Goal: Information Seeking & Learning: Learn about a topic

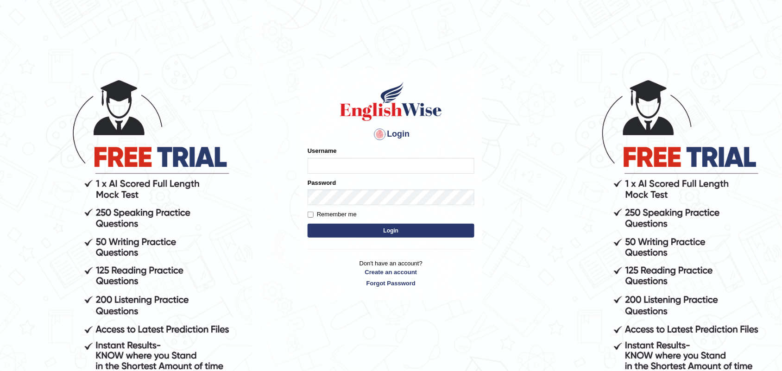
type input "Nicolas_pte"
click at [355, 234] on button "Login" at bounding box center [390, 231] width 167 height 14
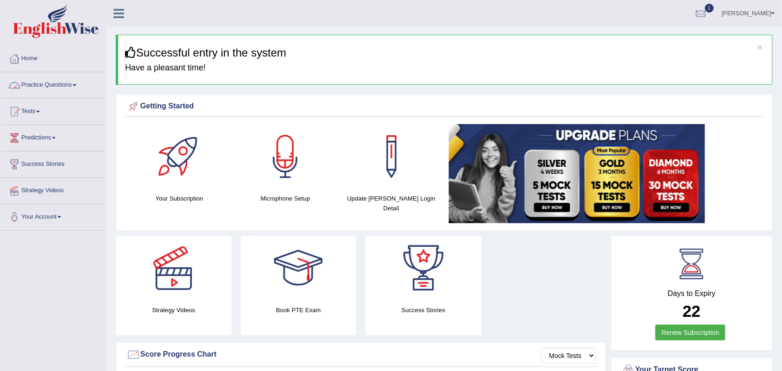
click at [36, 85] on link "Practice Questions" at bounding box center [53, 83] width 106 height 23
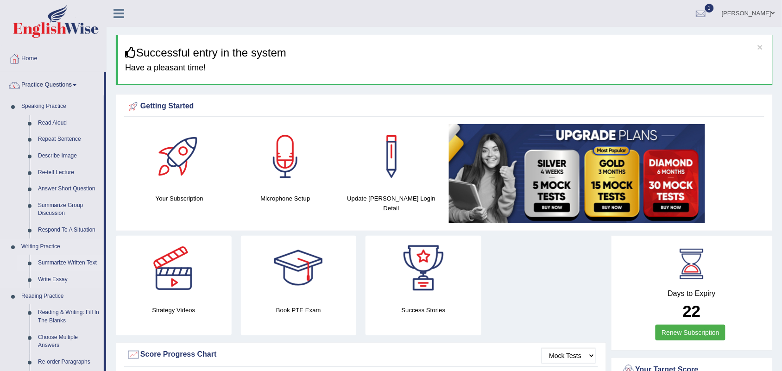
click at [52, 264] on link "Summarize Written Text" at bounding box center [69, 263] width 70 height 17
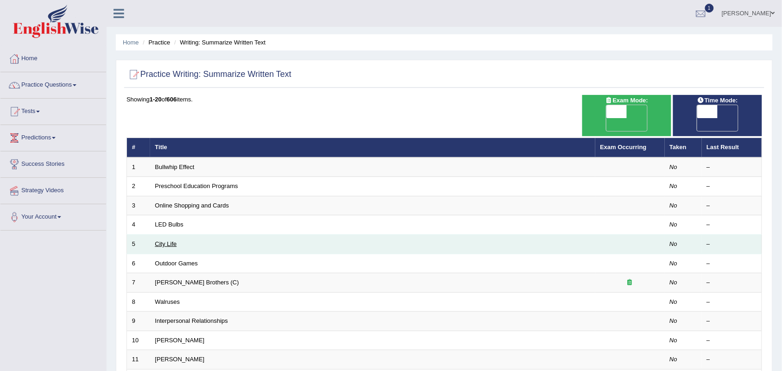
click at [165, 240] on link "City Life" at bounding box center [166, 243] width 22 height 7
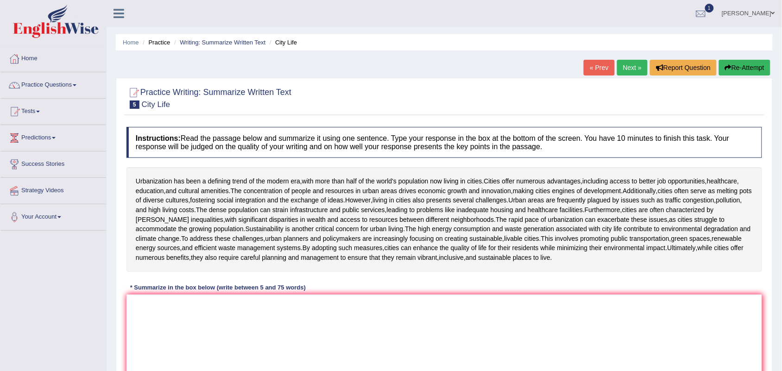
drag, startPoint x: 135, startPoint y: 177, endPoint x: 167, endPoint y: 323, distance: 149.4
click at [167, 323] on div "Instructions: Read the passage below and summarize it using one sentence. Type …" at bounding box center [444, 259] width 640 height 274
click at [190, 323] on textarea at bounding box center [443, 339] width 635 height 90
click at [49, 85] on link "Practice Questions" at bounding box center [53, 83] width 106 height 23
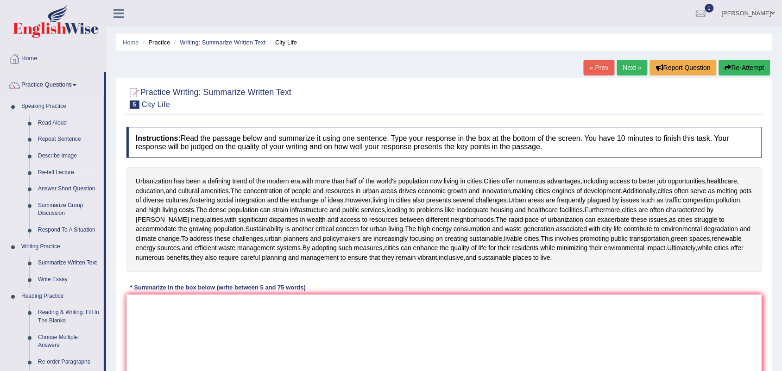
click at [51, 169] on link "Re-tell Lecture" at bounding box center [69, 172] width 70 height 17
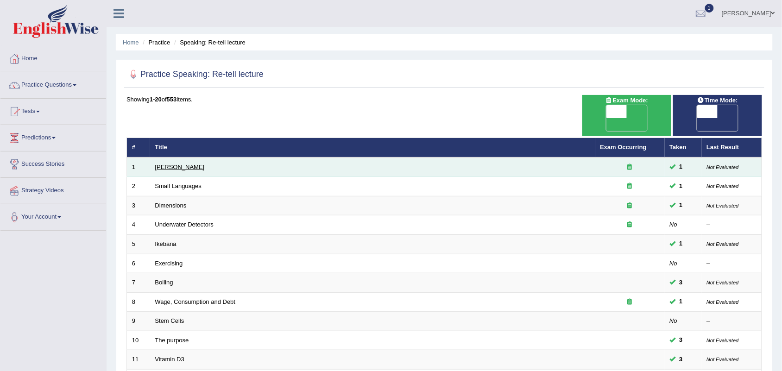
click at [181, 163] on link "Amory Lovins" at bounding box center [180, 166] width 50 height 7
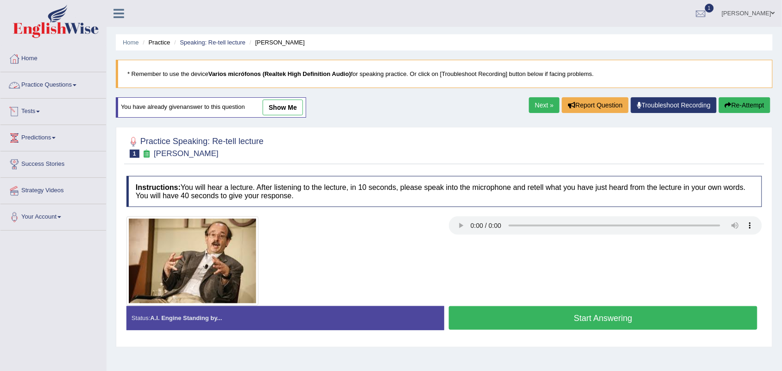
click at [48, 82] on link "Practice Questions" at bounding box center [53, 83] width 106 height 23
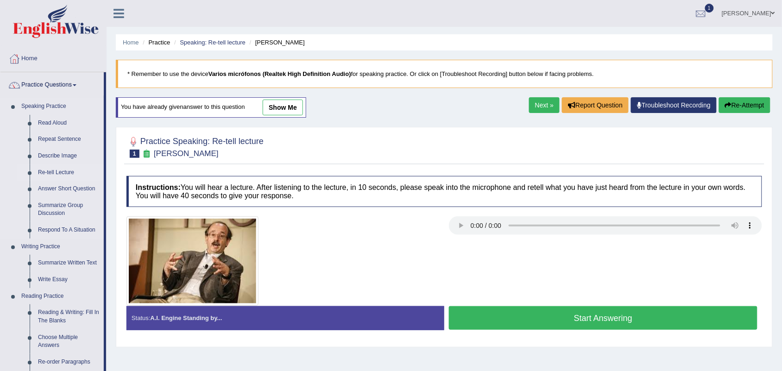
click at [56, 172] on link "Re-tell Lecture" at bounding box center [69, 172] width 70 height 17
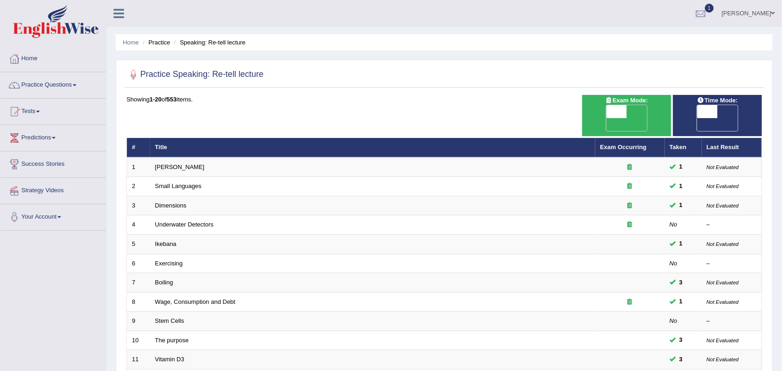
click at [697, 118] on span "OFF" at bounding box center [686, 124] width 20 height 13
checkbox input "true"
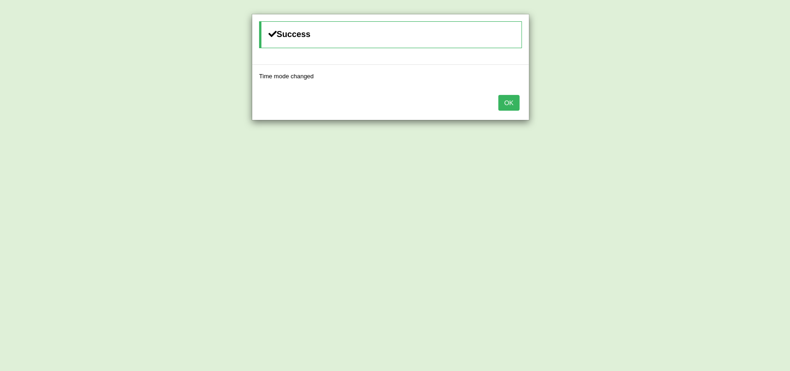
click at [504, 106] on button "OK" at bounding box center [509, 103] width 21 height 16
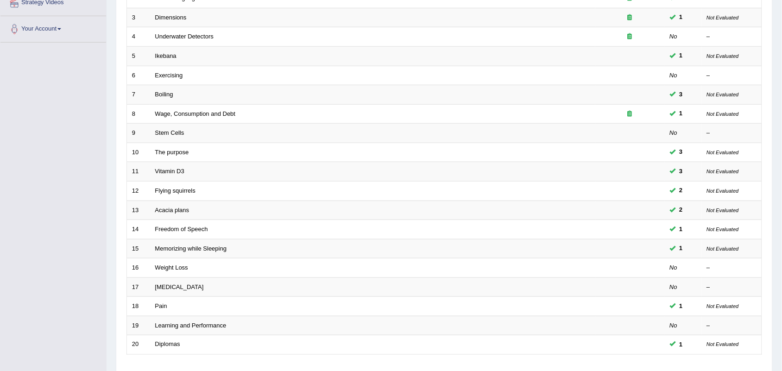
scroll to position [196, 0]
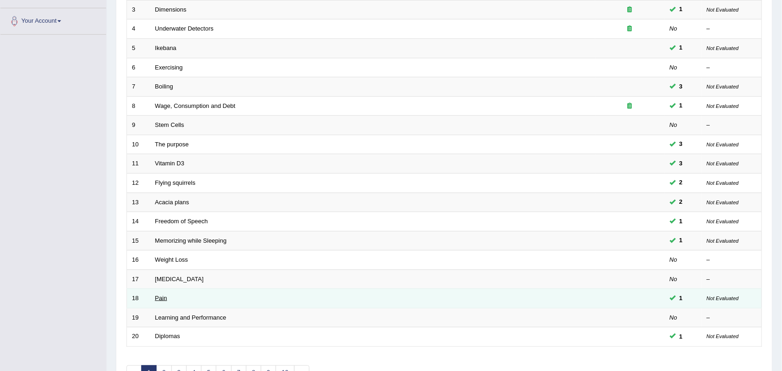
click at [160, 294] on link "Pain" at bounding box center [161, 297] width 12 height 7
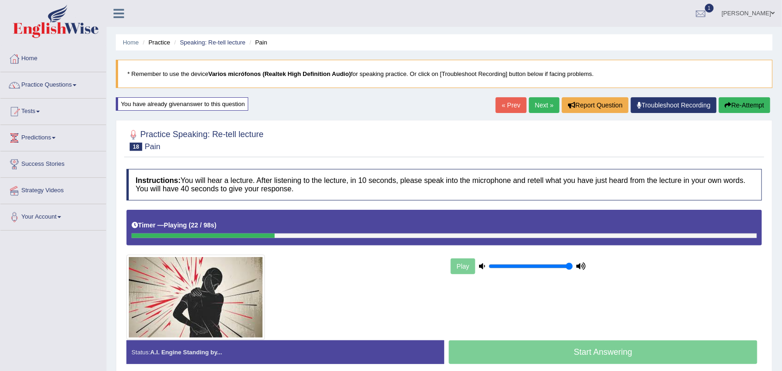
click at [484, 267] on icon at bounding box center [482, 266] width 6 height 6
click at [742, 103] on button "Re-Attempt" at bounding box center [744, 105] width 51 height 16
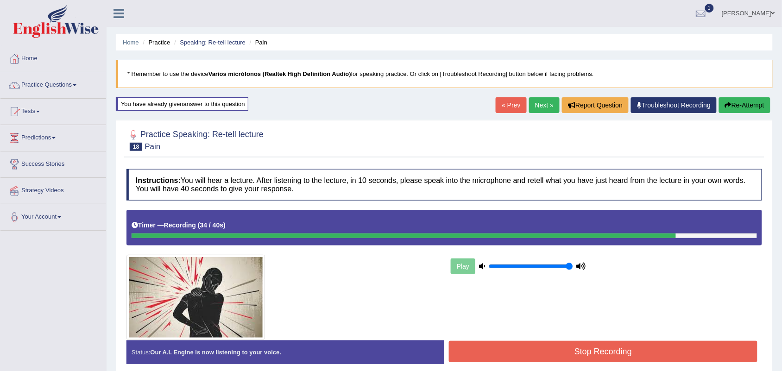
click at [575, 355] on button "Stop Recording" at bounding box center [603, 351] width 308 height 21
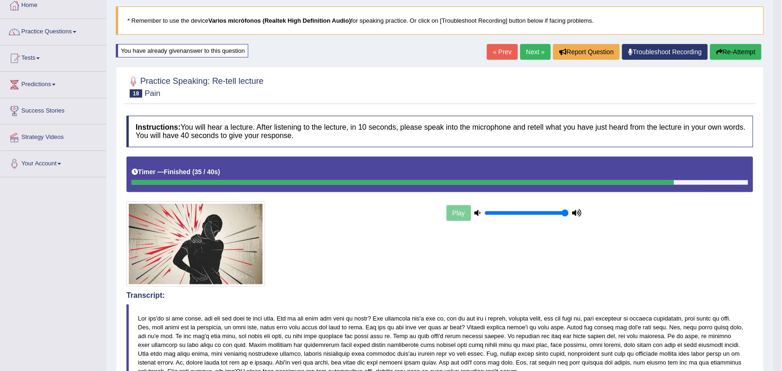
scroll to position [52, 0]
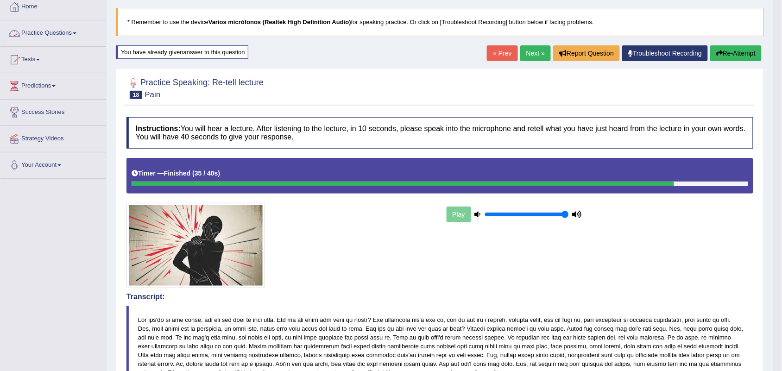
click at [68, 33] on link "Practice Questions" at bounding box center [53, 31] width 106 height 23
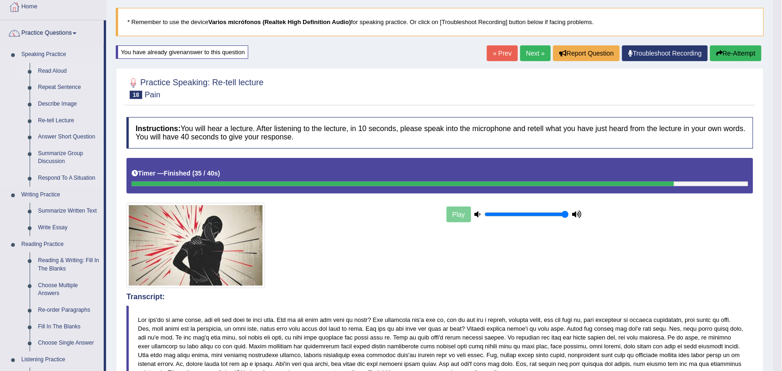
click at [47, 68] on link "Read Aloud" at bounding box center [69, 71] width 70 height 17
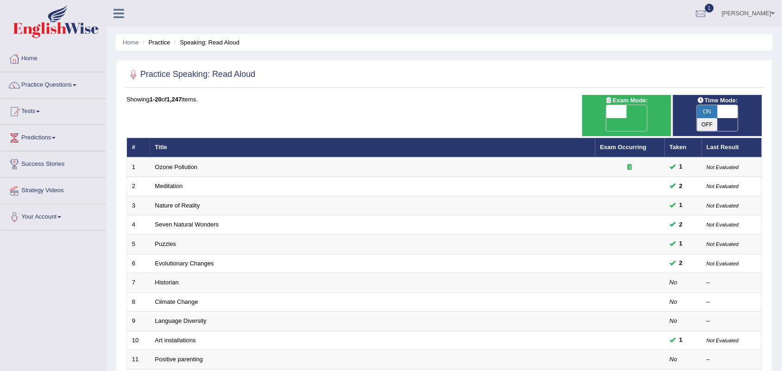
click at [606, 118] on span "OFF" at bounding box center [596, 124] width 20 height 13
checkbox input "true"
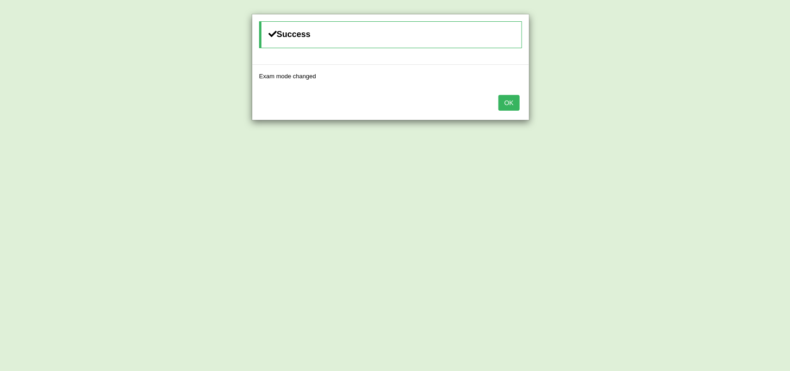
click at [505, 105] on button "OK" at bounding box center [509, 103] width 21 height 16
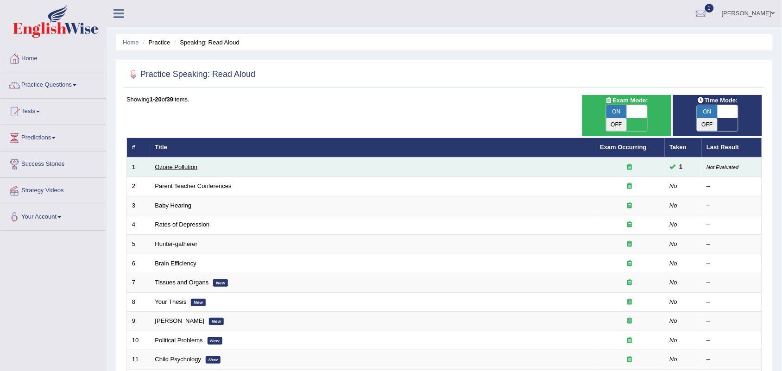
click at [179, 163] on link "Ozone Pollution" at bounding box center [176, 166] width 43 height 7
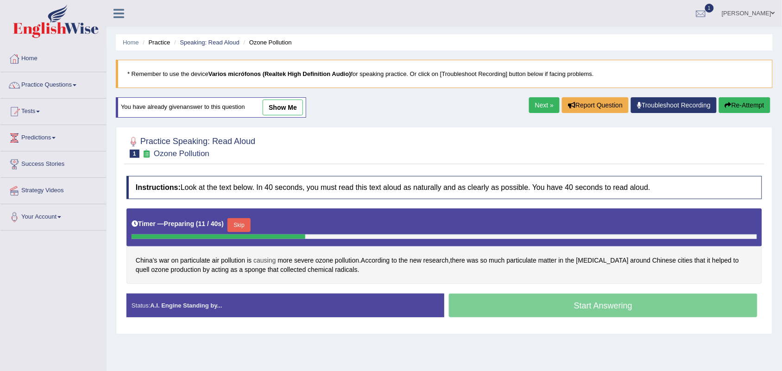
click at [267, 260] on span "causing" at bounding box center [264, 261] width 22 height 10
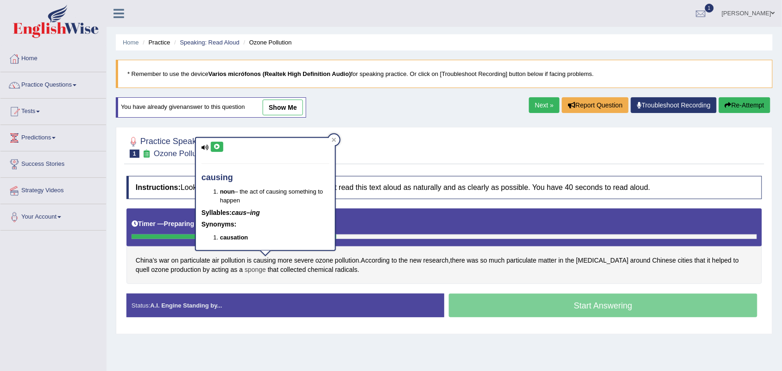
click at [244, 274] on span "sponge" at bounding box center [254, 270] width 21 height 10
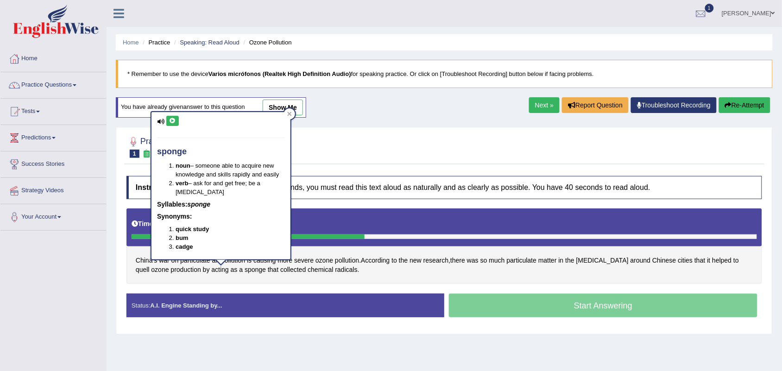
click at [359, 286] on div "Instructions: Look at the text below. In 40 seconds, you must read this text al…" at bounding box center [444, 250] width 640 height 158
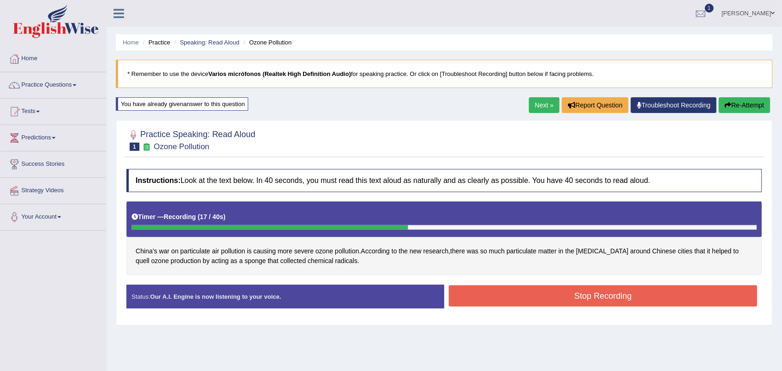
click at [506, 304] on button "Stop Recording" at bounding box center [603, 295] width 308 height 21
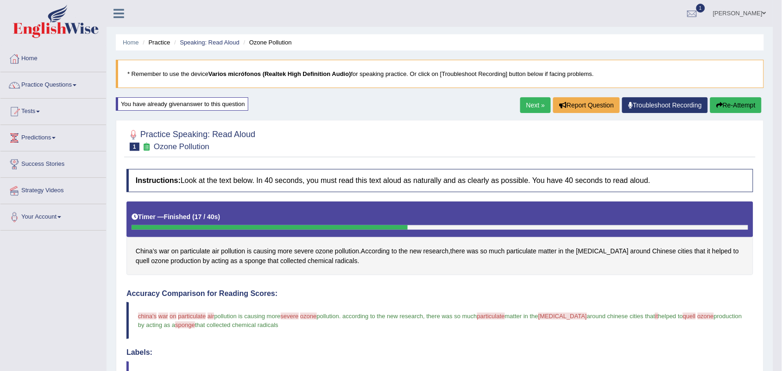
click at [270, 156] on div "Practice Speaking: Read Aloud 1 Ozone Pollution" at bounding box center [439, 141] width 631 height 32
click at [57, 91] on link "Practice Questions" at bounding box center [53, 83] width 106 height 23
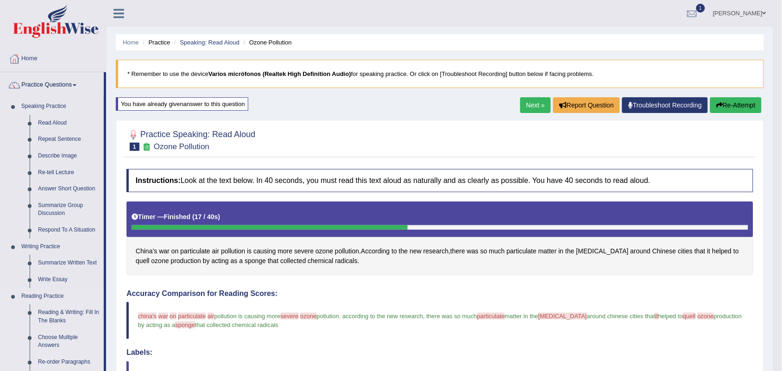
drag, startPoint x: 105, startPoint y: 117, endPoint x: 95, endPoint y: 289, distance: 173.0
click at [95, 289] on li "Practice Questions Speaking Practice Read Aloud Repeat Sentence Describe Image …" at bounding box center [53, 332] width 106 height 521
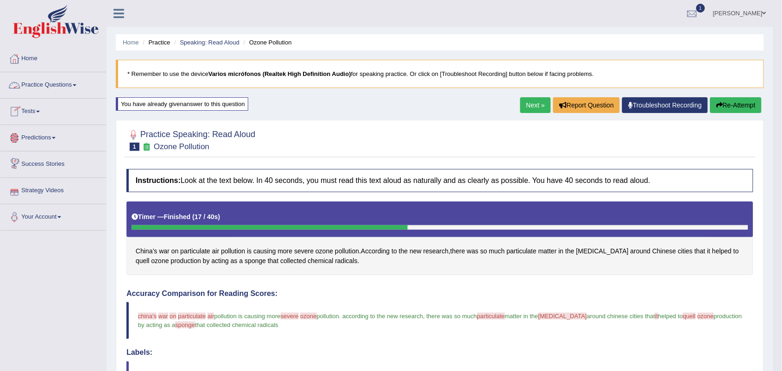
click at [31, 79] on link "Practice Questions" at bounding box center [53, 83] width 106 height 23
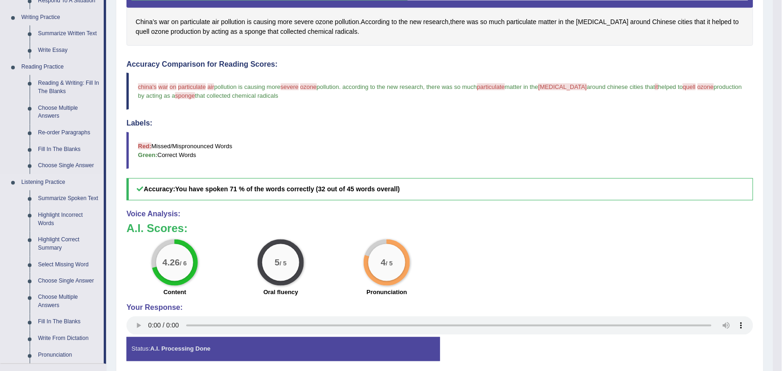
scroll to position [231, 0]
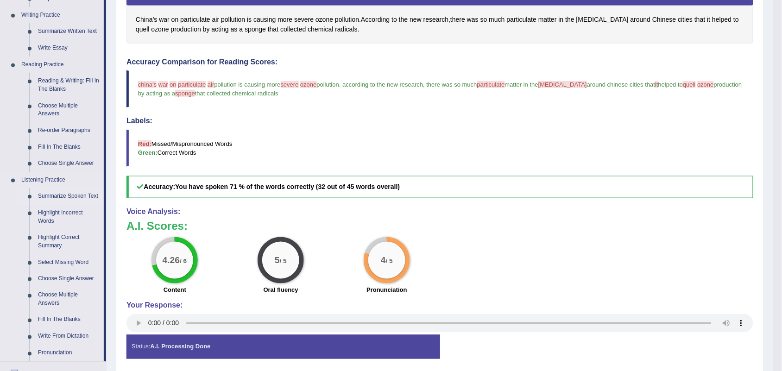
click at [49, 197] on link "Summarize Spoken Text" at bounding box center [69, 196] width 70 height 17
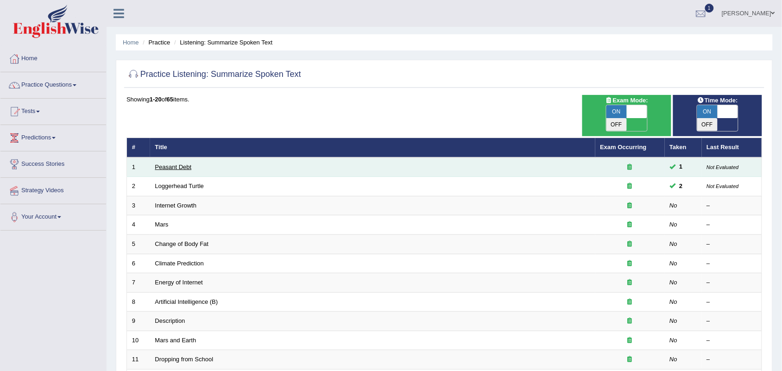
click at [163, 163] on link "Peasant Debt" at bounding box center [173, 166] width 37 height 7
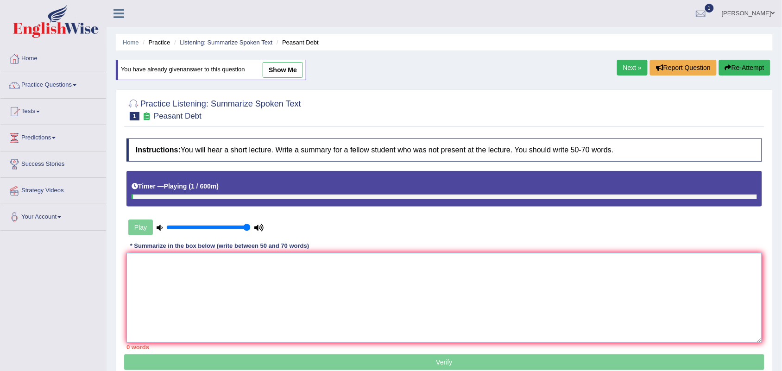
click at [301, 276] on textarea at bounding box center [443, 298] width 635 height 90
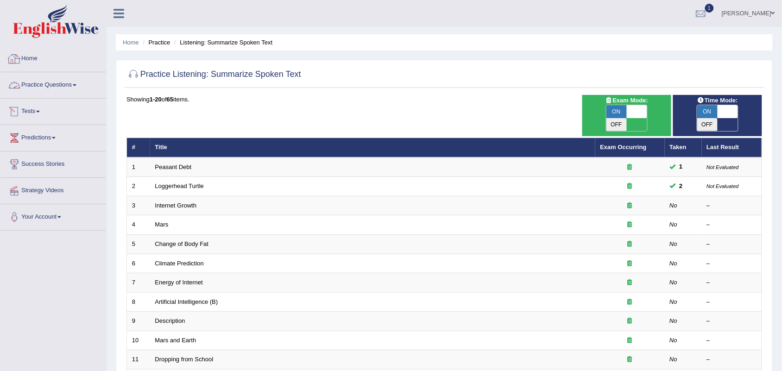
click at [64, 84] on link "Practice Questions" at bounding box center [53, 83] width 106 height 23
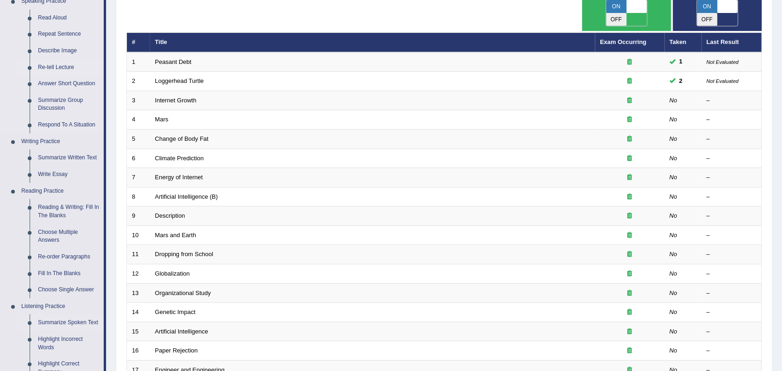
scroll to position [289, 0]
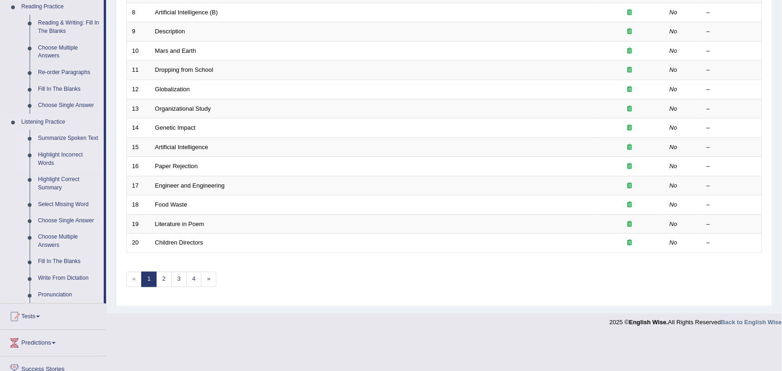
click at [50, 156] on link "Highlight Incorrect Words" at bounding box center [69, 159] width 70 height 25
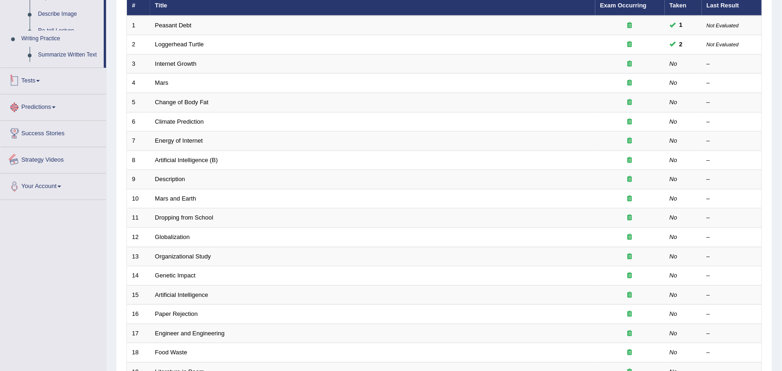
scroll to position [244, 0]
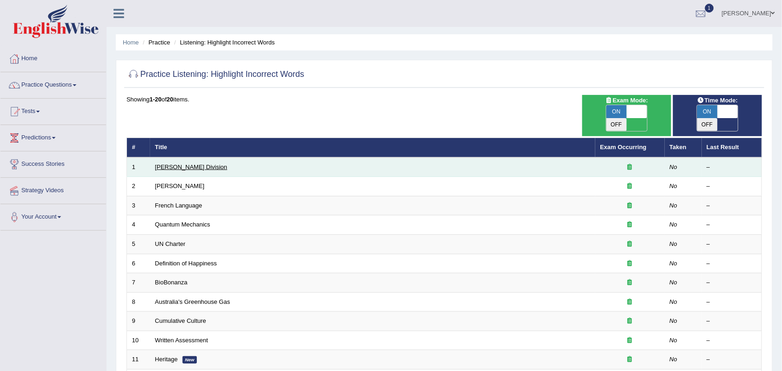
click at [161, 163] on link "[PERSON_NAME] Division" at bounding box center [191, 166] width 72 height 7
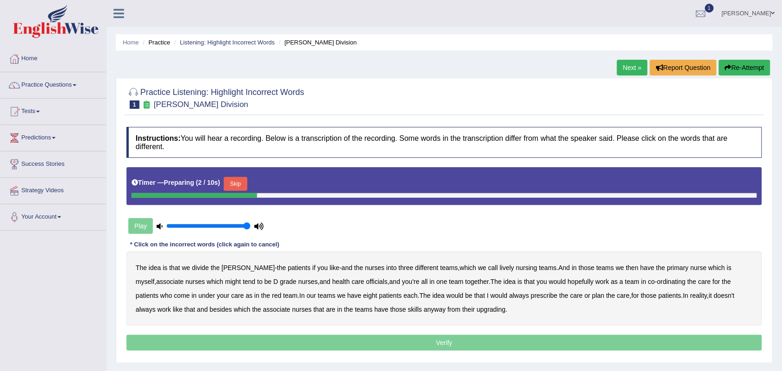
click at [245, 183] on button "Skip" at bounding box center [235, 184] width 23 height 14
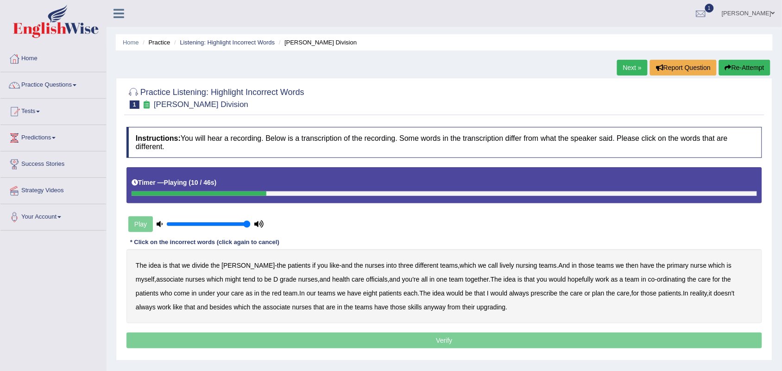
click at [500, 268] on b "lively" at bounding box center [507, 265] width 14 height 7
click at [596, 265] on b "teams" at bounding box center [605, 265] width 18 height 7
click at [225, 283] on b "might" at bounding box center [233, 278] width 16 height 7
click at [366, 279] on b "officials" at bounding box center [376, 278] width 21 height 7
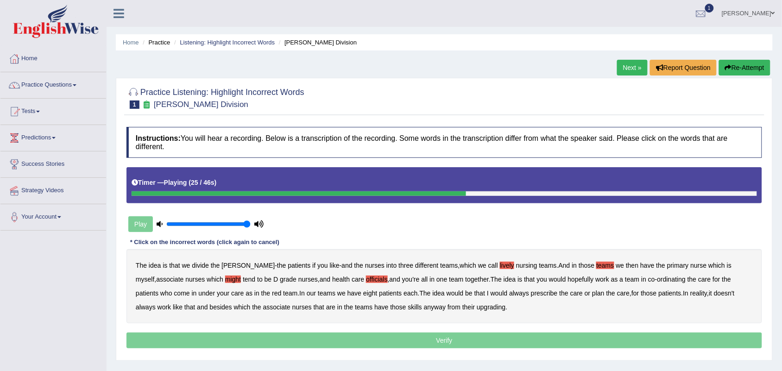
click at [549, 278] on b "would" at bounding box center [557, 278] width 17 height 7
click at [509, 293] on b "always" at bounding box center [519, 292] width 20 height 7
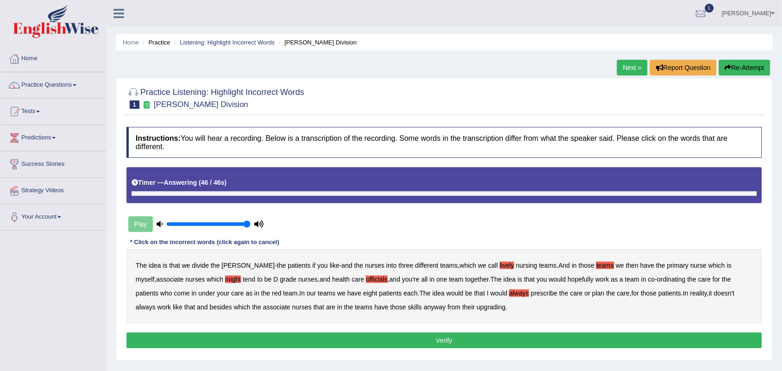
click at [476, 309] on b "upgrading" at bounding box center [490, 306] width 29 height 7
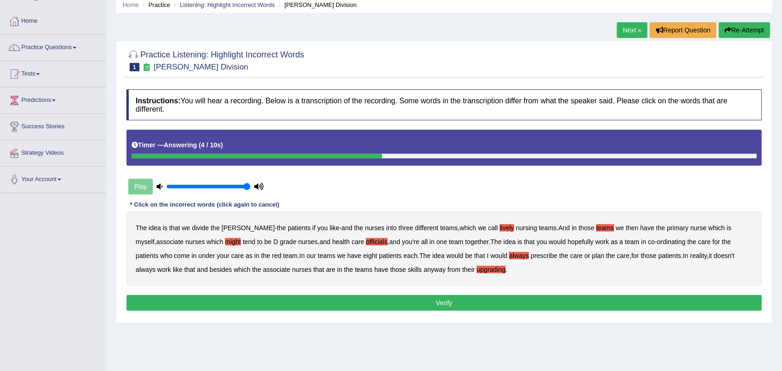
scroll to position [115, 0]
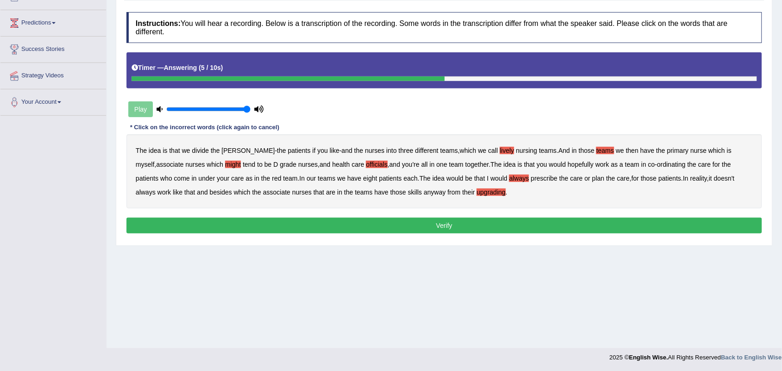
click at [448, 233] on button "Verify" at bounding box center [443, 226] width 635 height 16
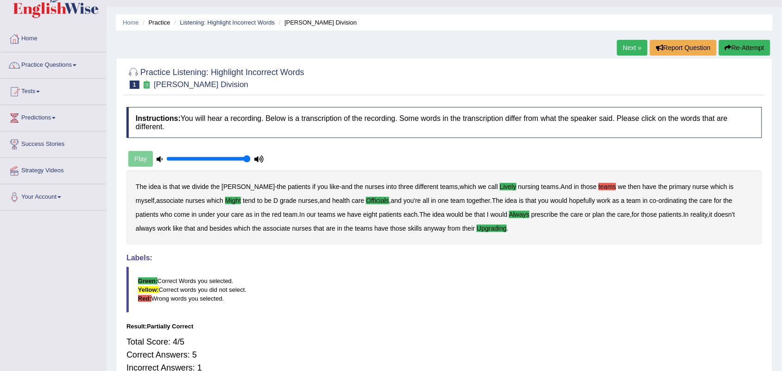
scroll to position [0, 0]
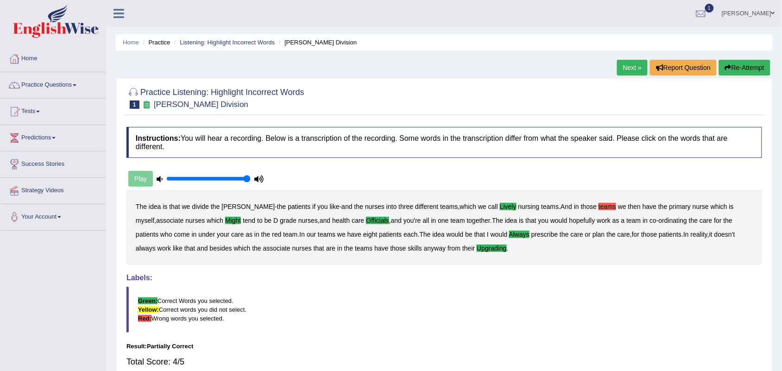
click at [369, 160] on div "Instructions: You will hear a recording. Below is a transcription of the record…" at bounding box center [444, 264] width 640 height 284
click at [43, 86] on link "Practice Questions" at bounding box center [53, 83] width 106 height 23
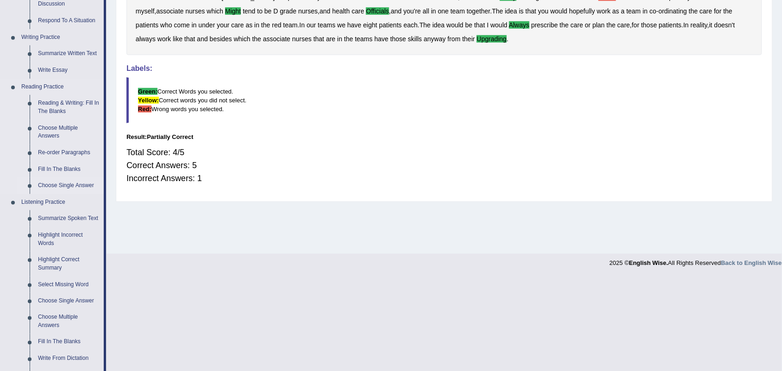
scroll to position [231, 0]
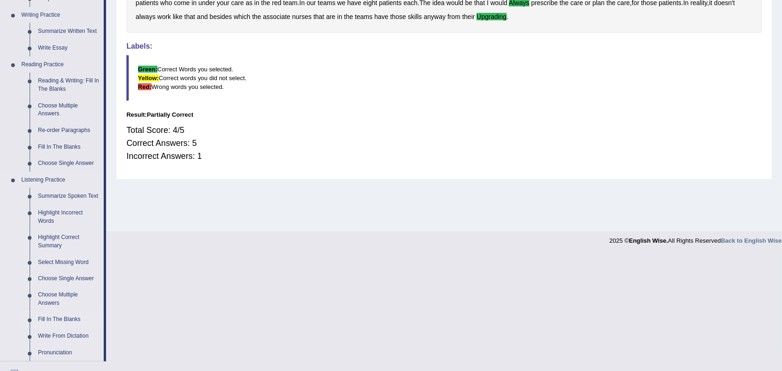
click at [70, 322] on link "Fill In The Blanks" at bounding box center [69, 320] width 70 height 17
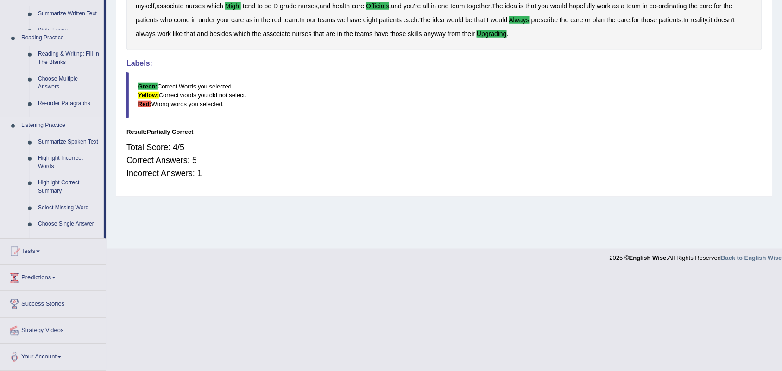
scroll to position [115, 0]
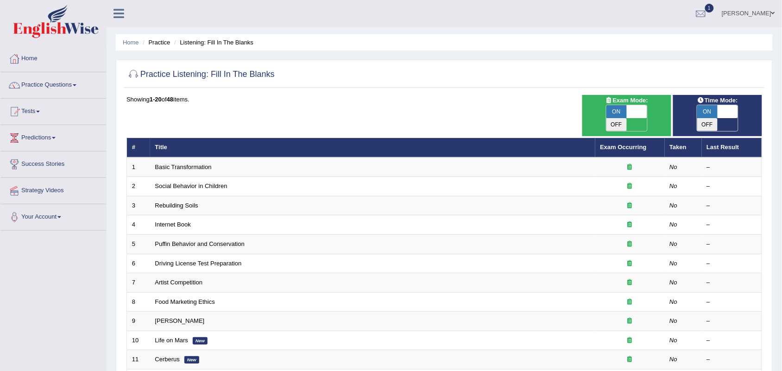
click at [189, 163] on link "Basic Transformation" at bounding box center [183, 166] width 56 height 7
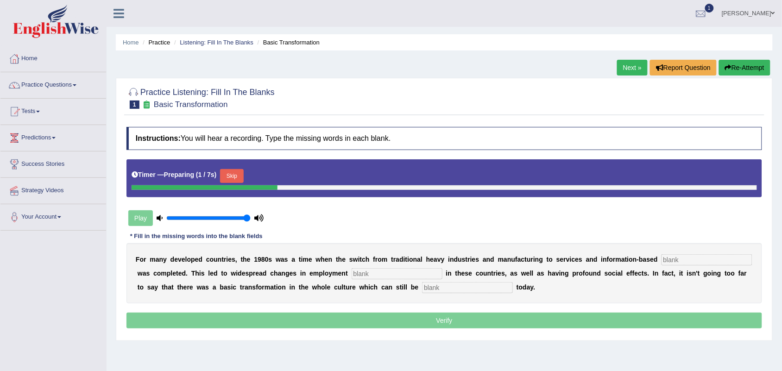
click at [368, 275] on input "text" at bounding box center [396, 273] width 91 height 11
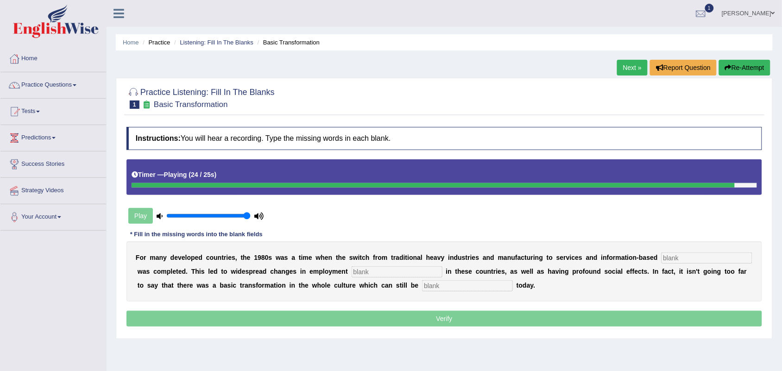
click at [434, 289] on input "text" at bounding box center [467, 285] width 91 height 11
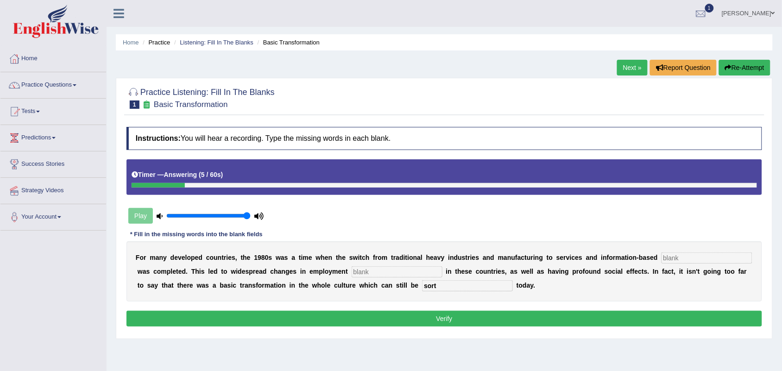
type input "sort"
click at [445, 318] on button "Verify" at bounding box center [443, 319] width 635 height 16
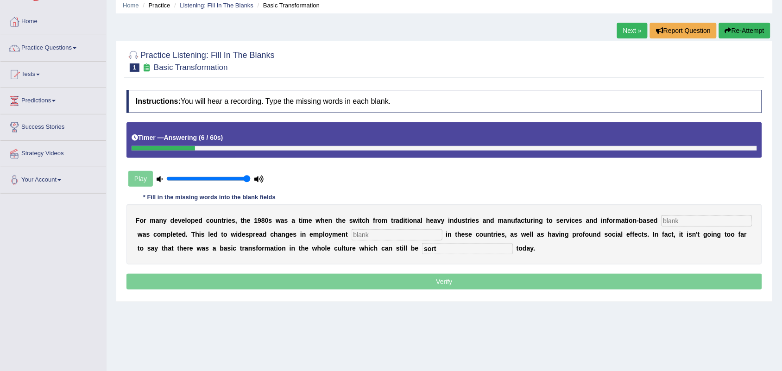
scroll to position [58, 0]
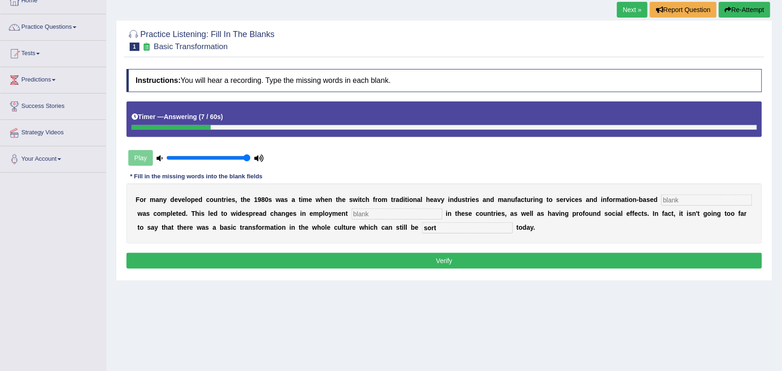
click at [450, 257] on button "Verify" at bounding box center [443, 261] width 635 height 16
click at [437, 261] on button "Verify" at bounding box center [443, 261] width 635 height 16
click at [391, 212] on input "text" at bounding box center [396, 213] width 91 height 11
type input "j"
click at [684, 198] on input "text" at bounding box center [706, 199] width 91 height 11
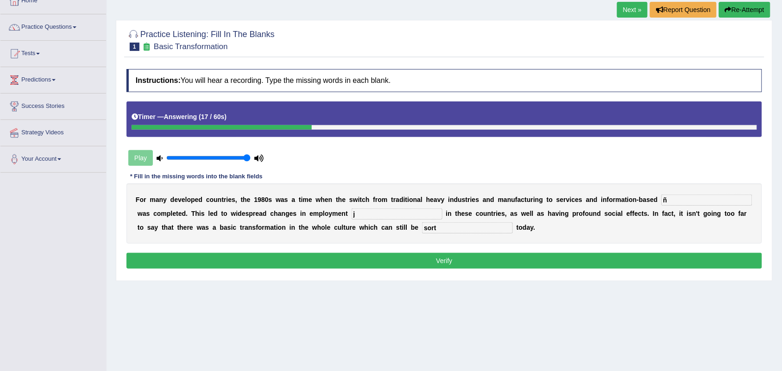
type input "ñ"
click at [621, 264] on button "Verify" at bounding box center [443, 261] width 635 height 16
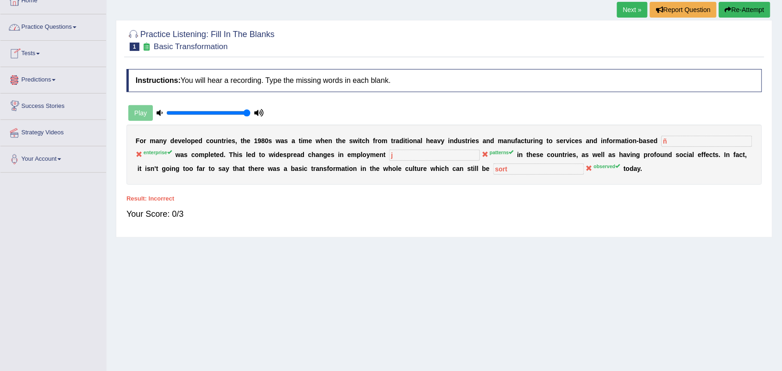
click at [47, 28] on link "Practice Questions" at bounding box center [53, 25] width 106 height 23
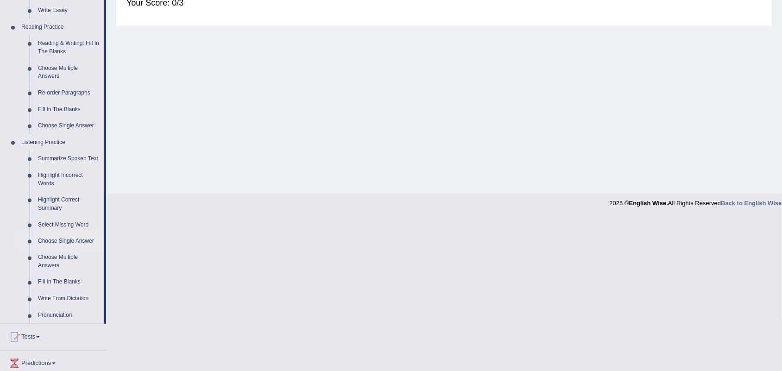
scroll to position [289, 0]
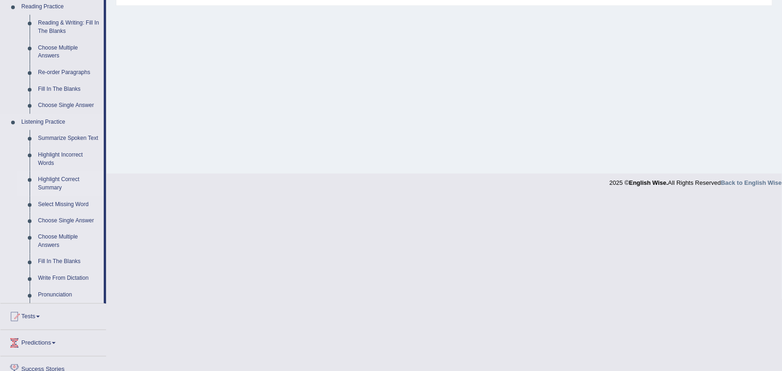
click at [55, 181] on link "Highlight Correct Summary" at bounding box center [69, 183] width 70 height 25
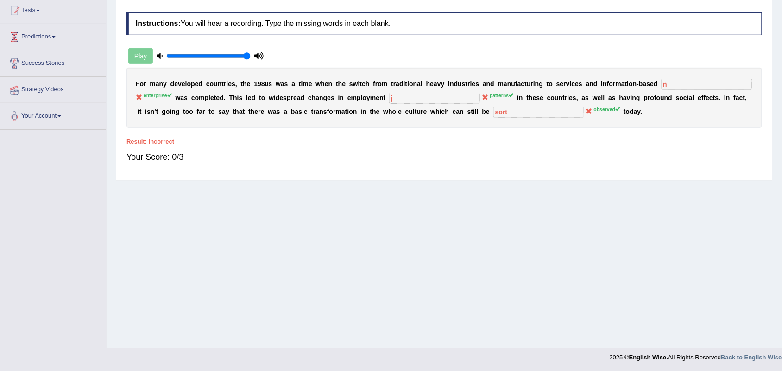
scroll to position [115, 0]
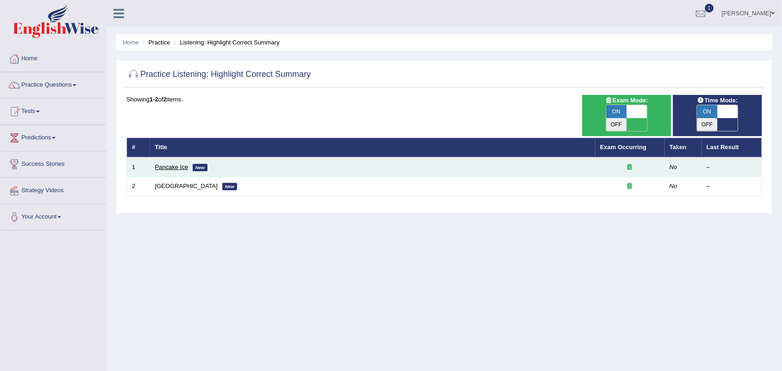
click at [157, 163] on link "Pancake Ice" at bounding box center [171, 166] width 33 height 7
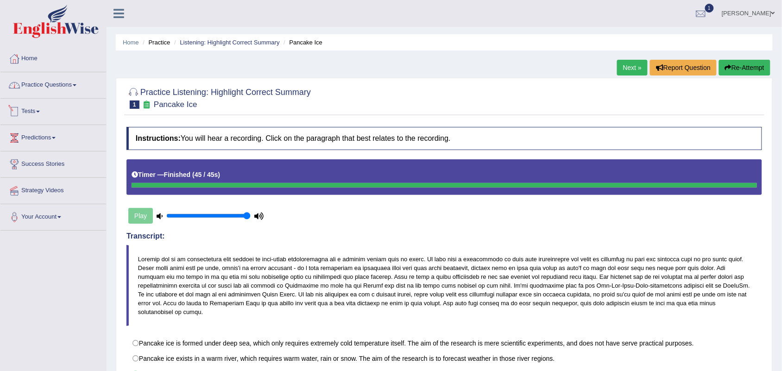
click at [41, 91] on link "Practice Questions" at bounding box center [53, 83] width 106 height 23
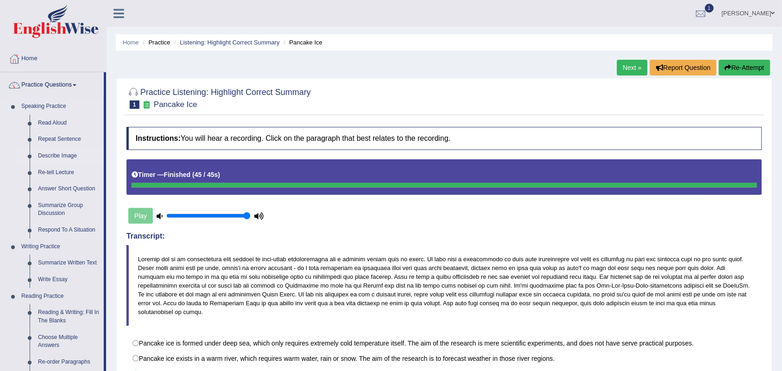
click at [63, 158] on link "Describe Image" at bounding box center [69, 156] width 70 height 17
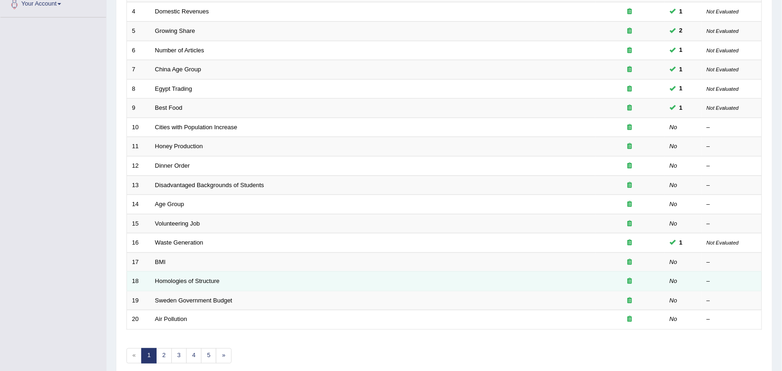
scroll to position [244, 0]
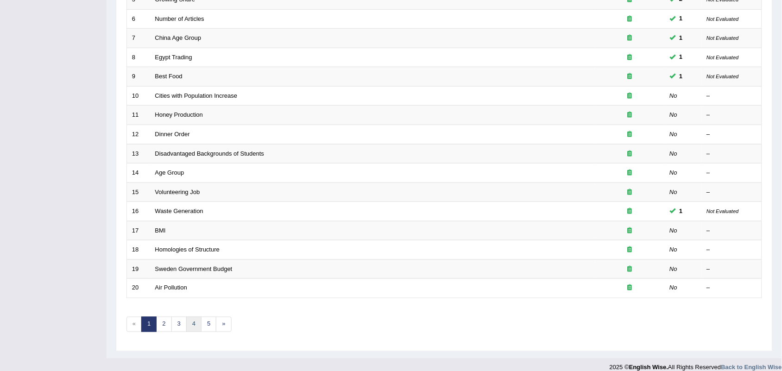
click at [192, 317] on link "4" at bounding box center [193, 324] width 15 height 15
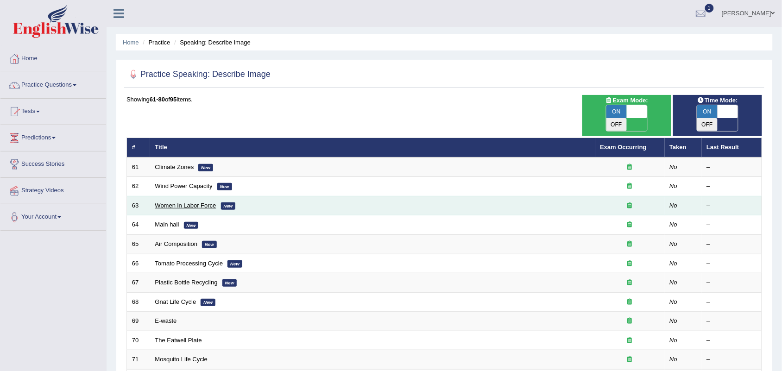
click at [187, 202] on link "Women in Labor Force" at bounding box center [185, 205] width 61 height 7
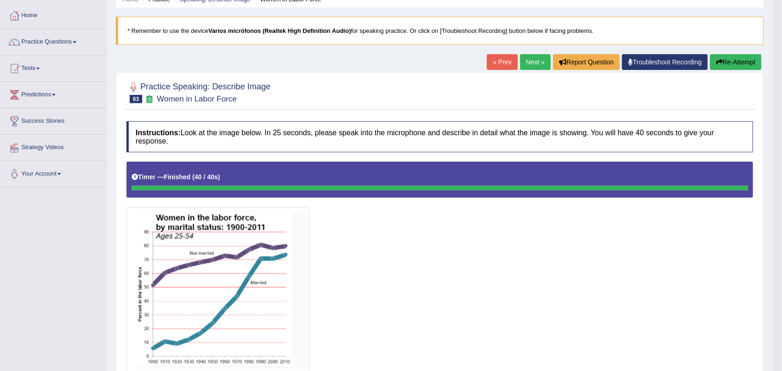
scroll to position [43, 0]
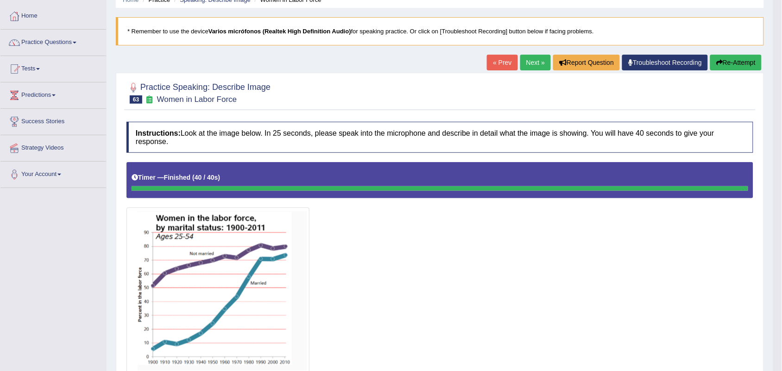
click at [523, 59] on link "Next »" at bounding box center [535, 63] width 31 height 16
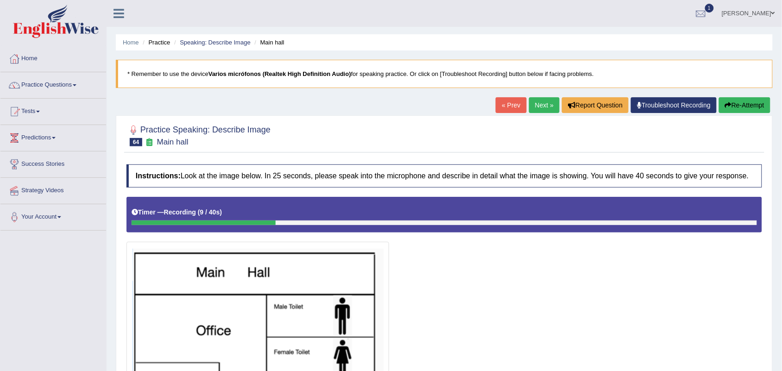
click at [728, 102] on icon "button" at bounding box center [728, 105] width 6 height 6
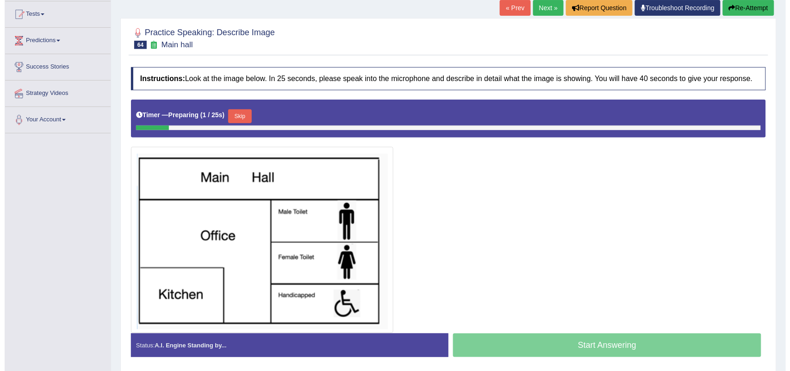
scroll to position [116, 0]
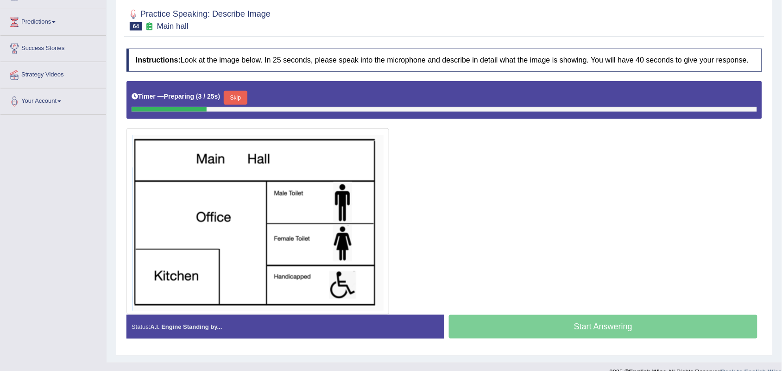
click at [242, 96] on button "Skip" at bounding box center [235, 98] width 23 height 14
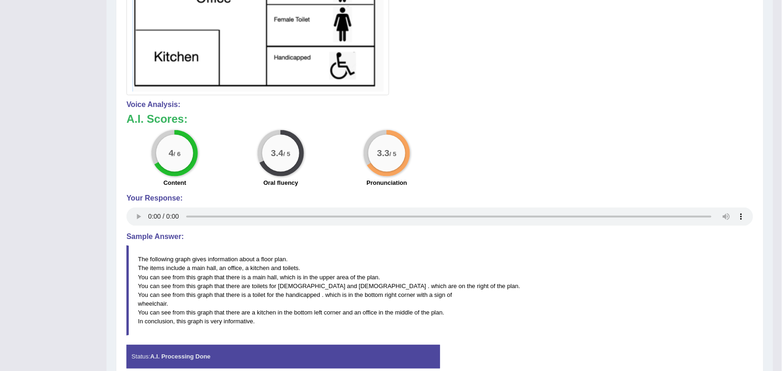
scroll to position [347, 0]
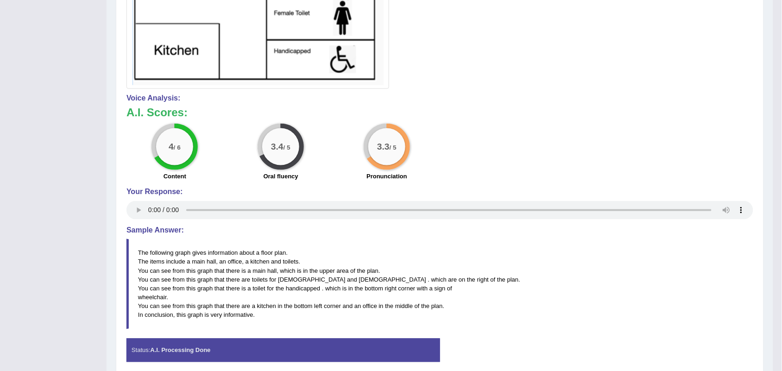
drag, startPoint x: 445, startPoint y: 290, endPoint x: 436, endPoint y: 334, distance: 44.9
click at [438, 328] on blockquote "The following graph gives information about a floor plan. The items include a m…" at bounding box center [439, 284] width 626 height 90
drag, startPoint x: 445, startPoint y: 350, endPoint x: 448, endPoint y: 364, distance: 14.2
click at [448, 364] on div "Status: A.I. Processing Done Start Answering Stop Recording" at bounding box center [439, 354] width 626 height 33
